Goal: Find specific page/section: Find specific page/section

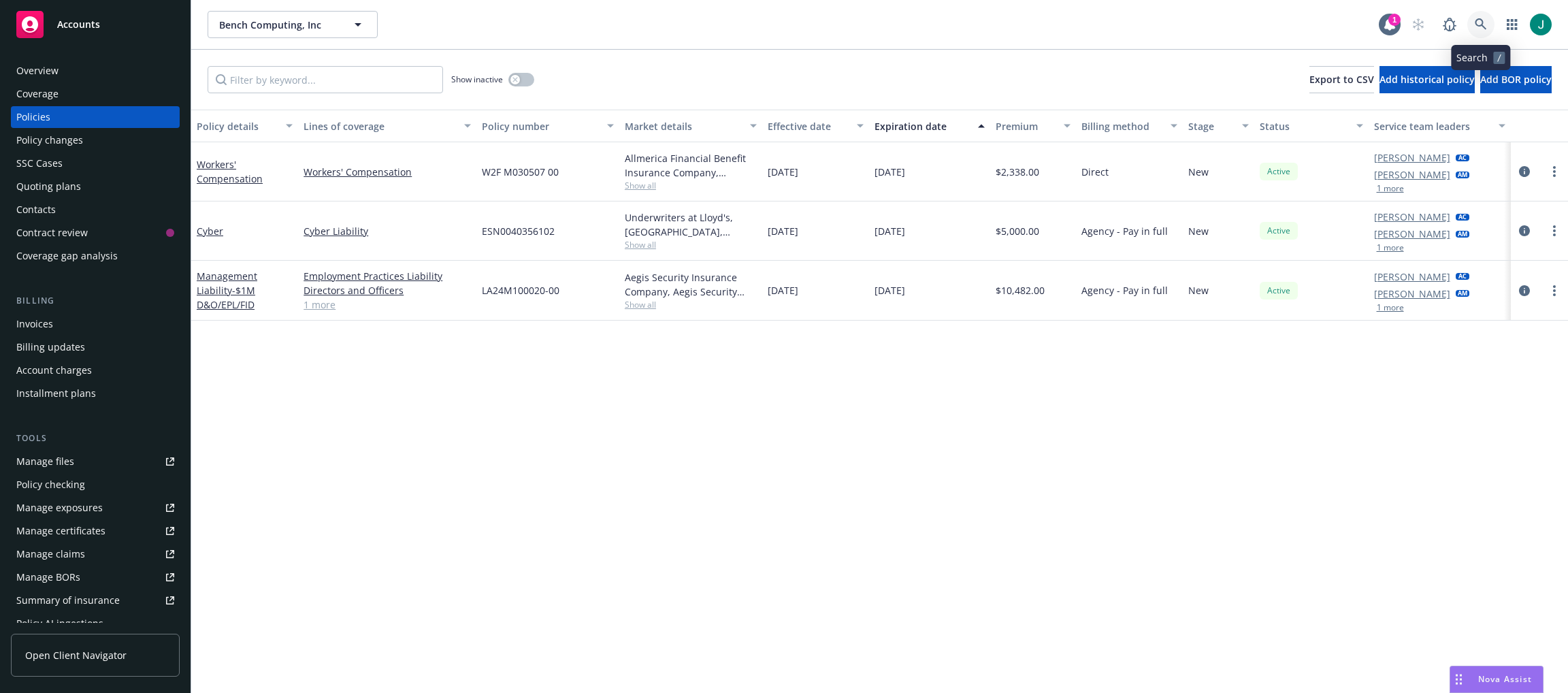
click at [1480, 20] on link at bounding box center [1480, 24] width 27 height 27
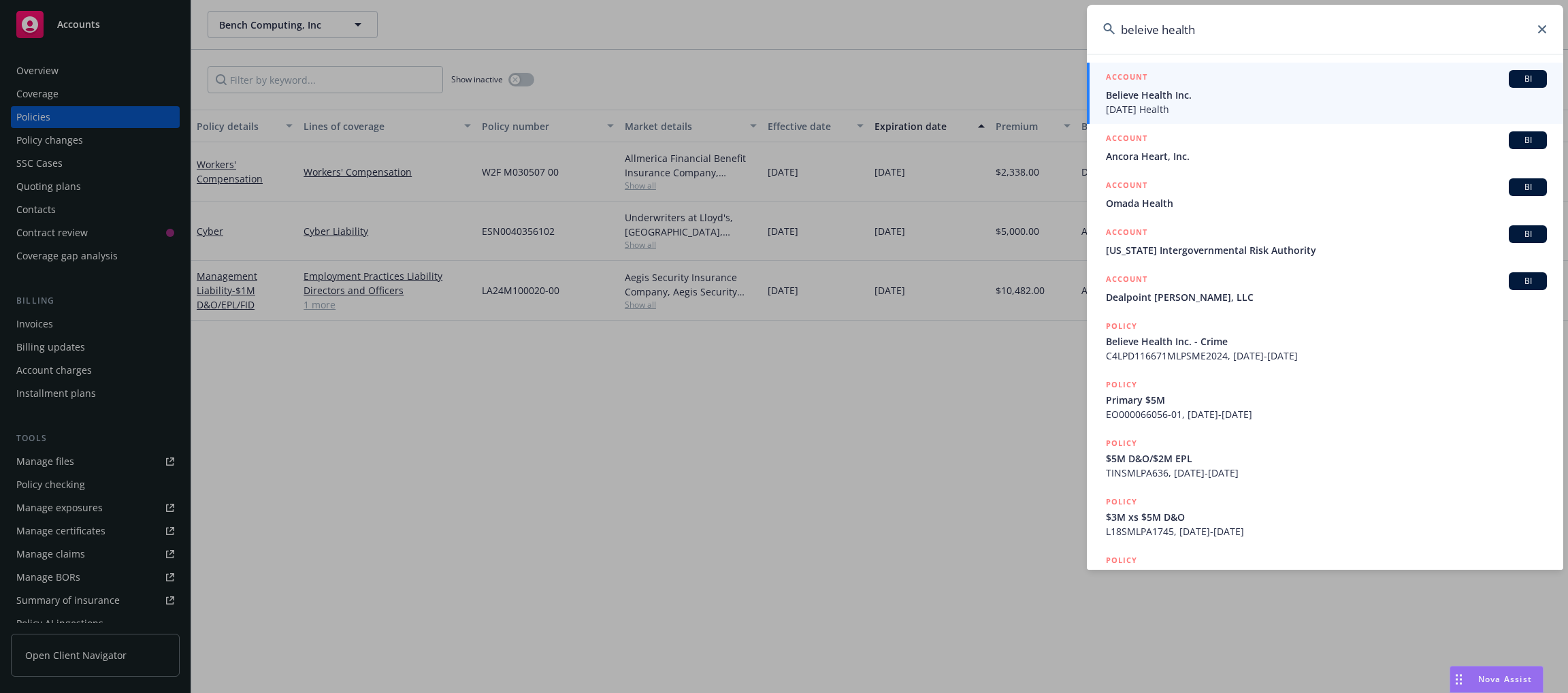
type input "beleive health"
click at [1240, 99] on span "Believe Health Inc." at bounding box center [1326, 95] width 441 height 14
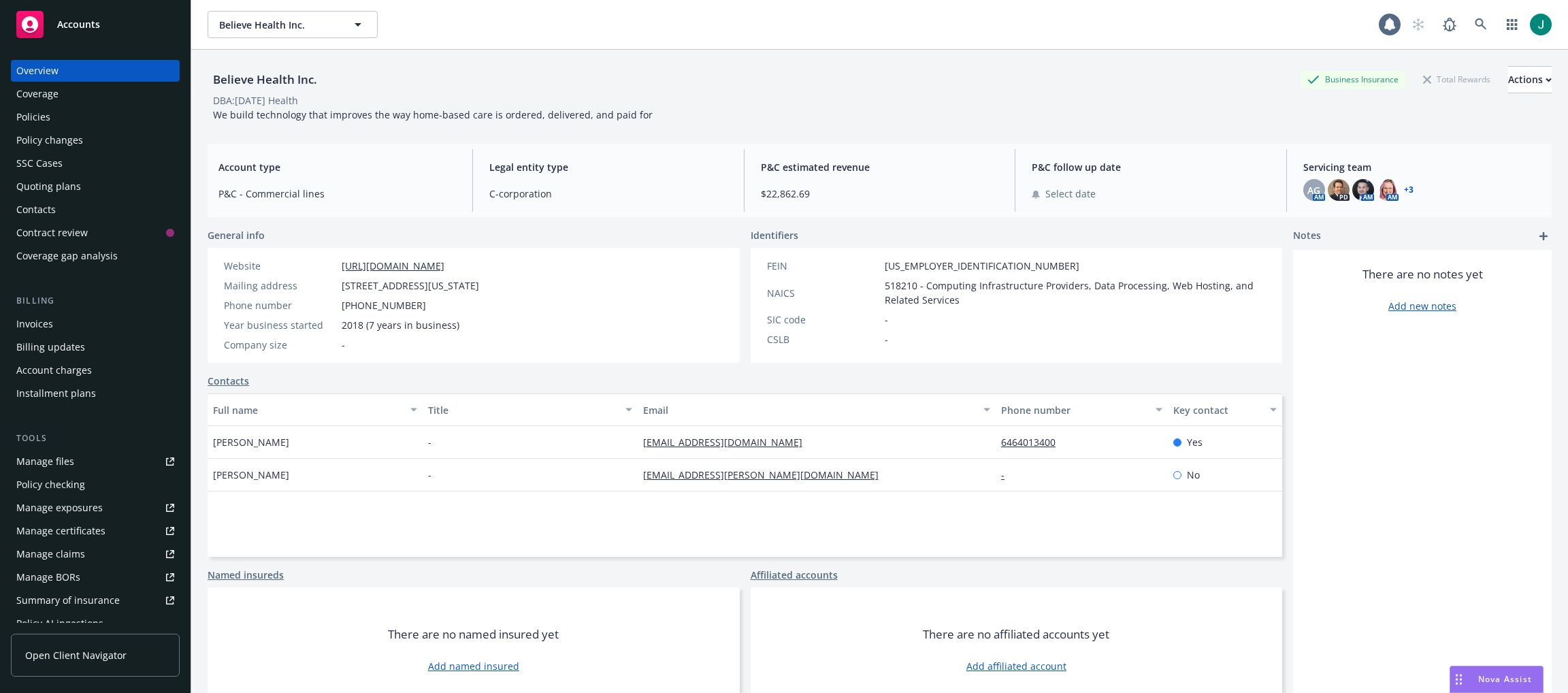
click at [53, 117] on div "Policies" at bounding box center [95, 117] width 158 height 21
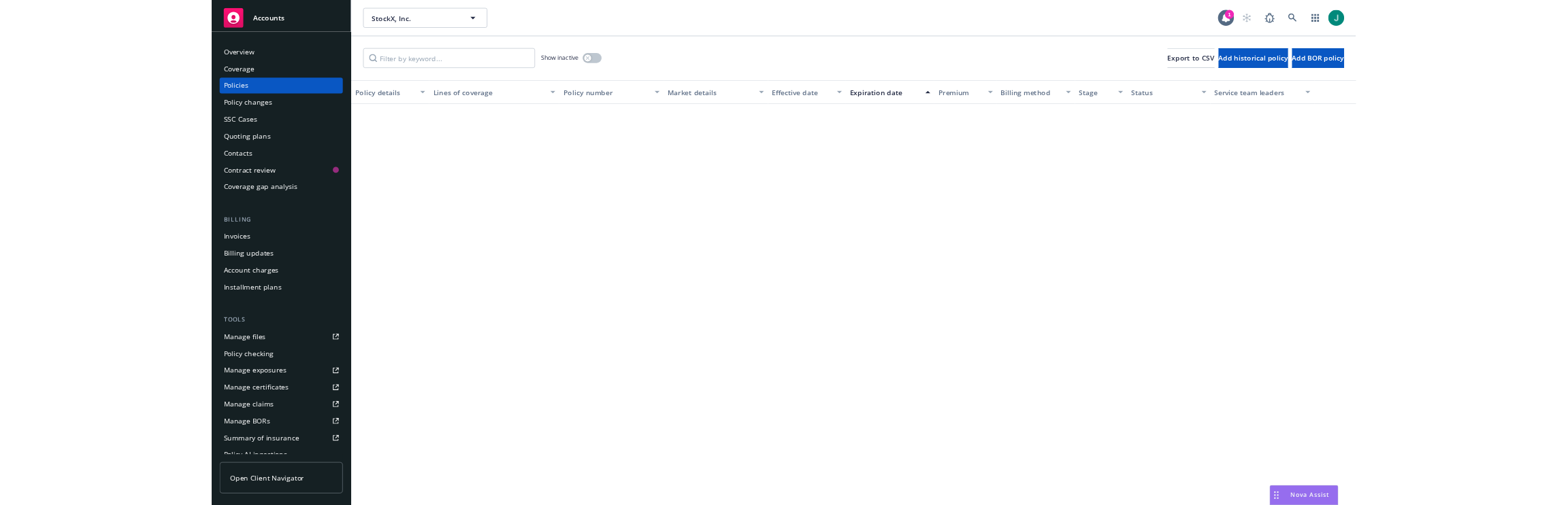
scroll to position [612, 0]
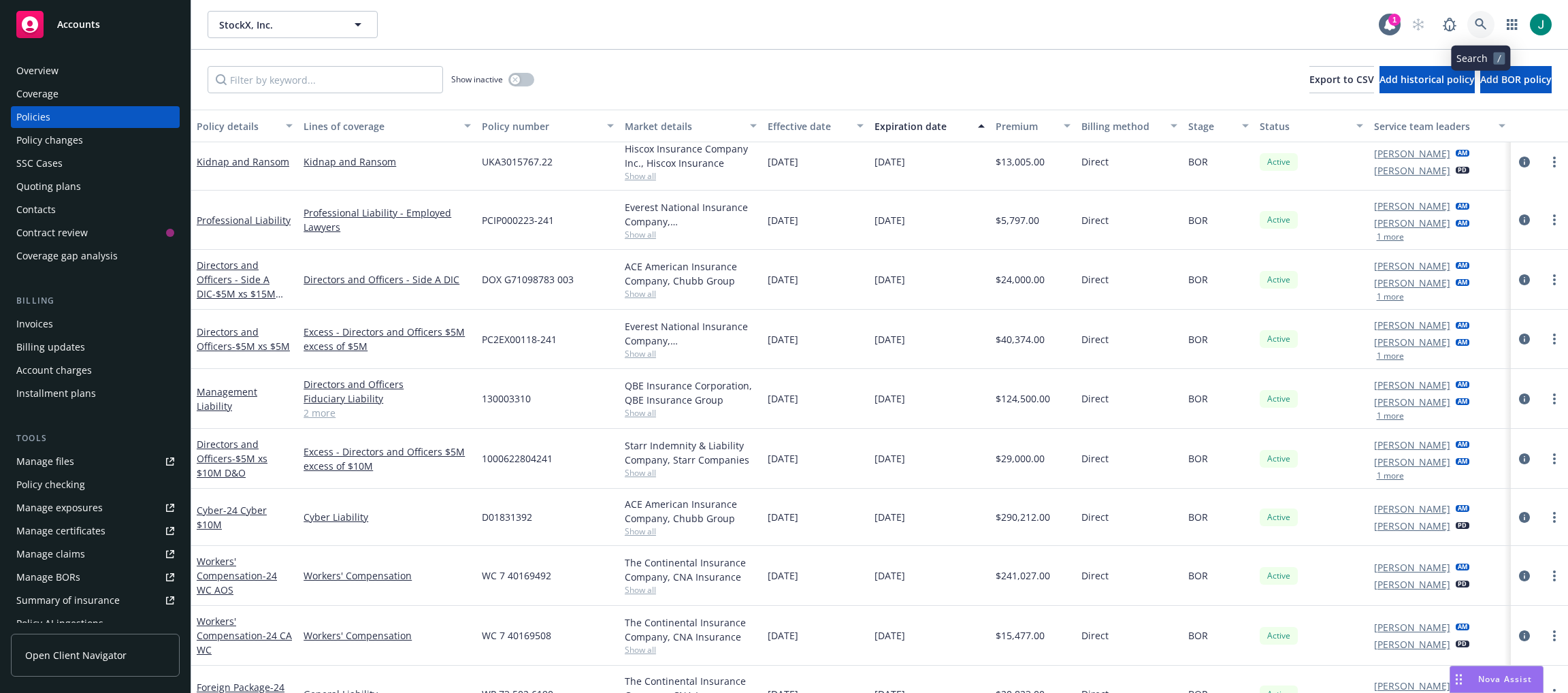
click at [1486, 21] on icon at bounding box center [1480, 24] width 12 height 12
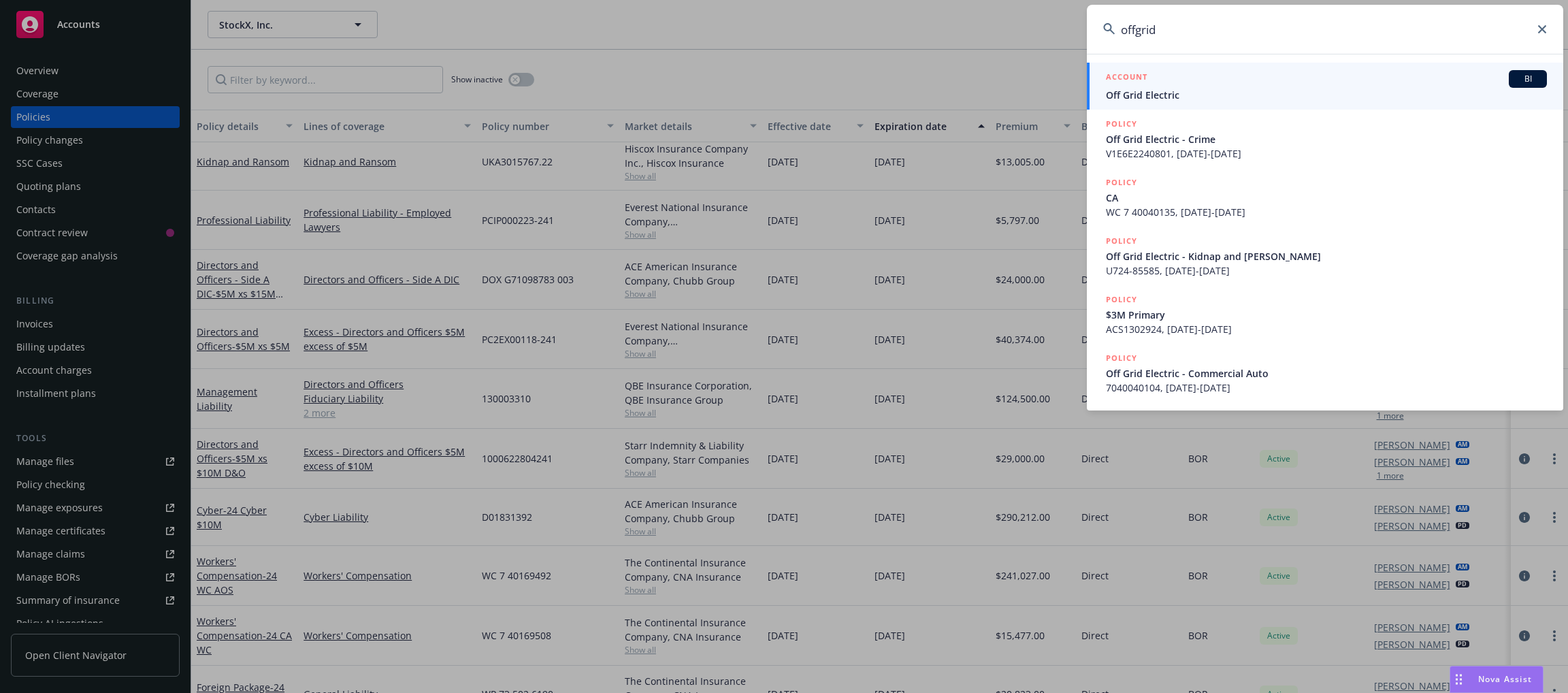
type input "offgrid"
click at [1235, 94] on span "Off Grid Electric" at bounding box center [1326, 95] width 441 height 14
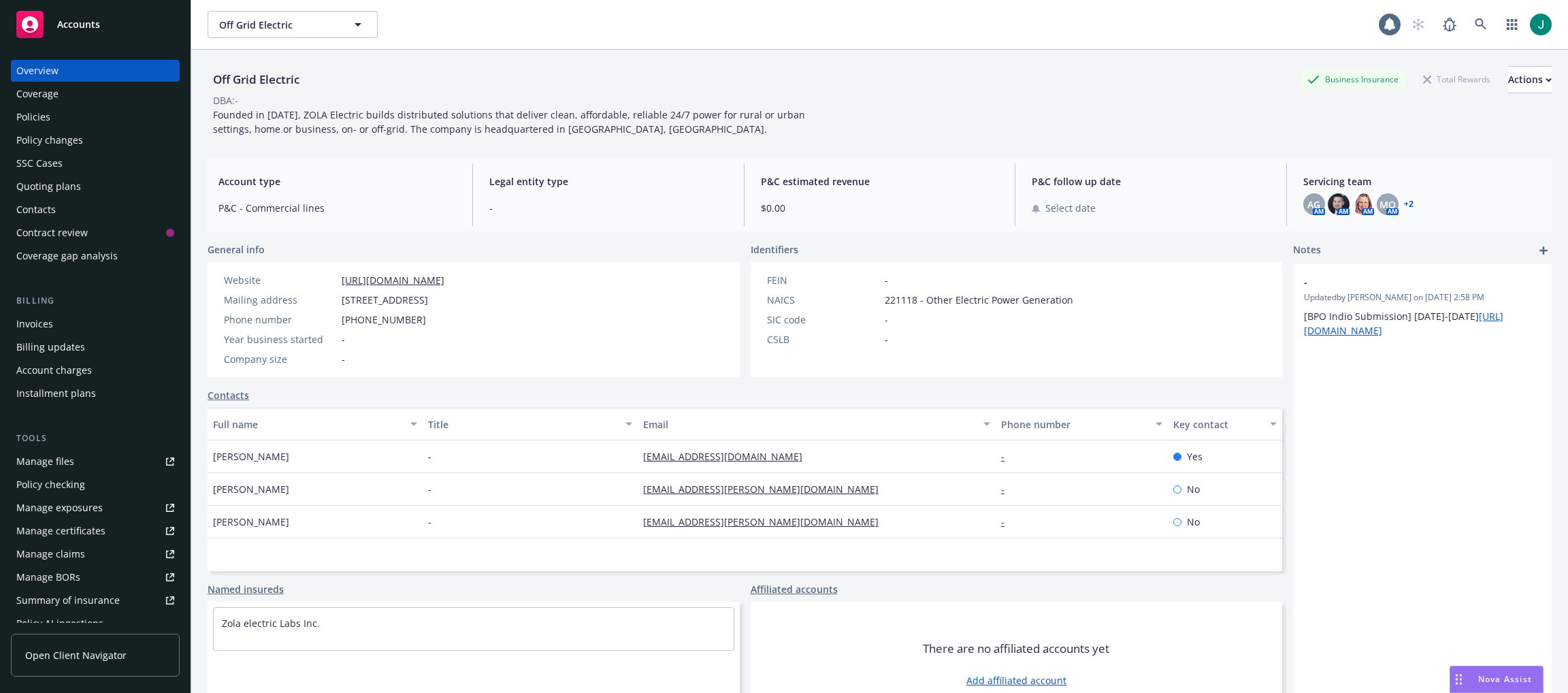
click at [35, 115] on div "Policies" at bounding box center [33, 117] width 34 height 21
